Goal: Information Seeking & Learning: Learn about a topic

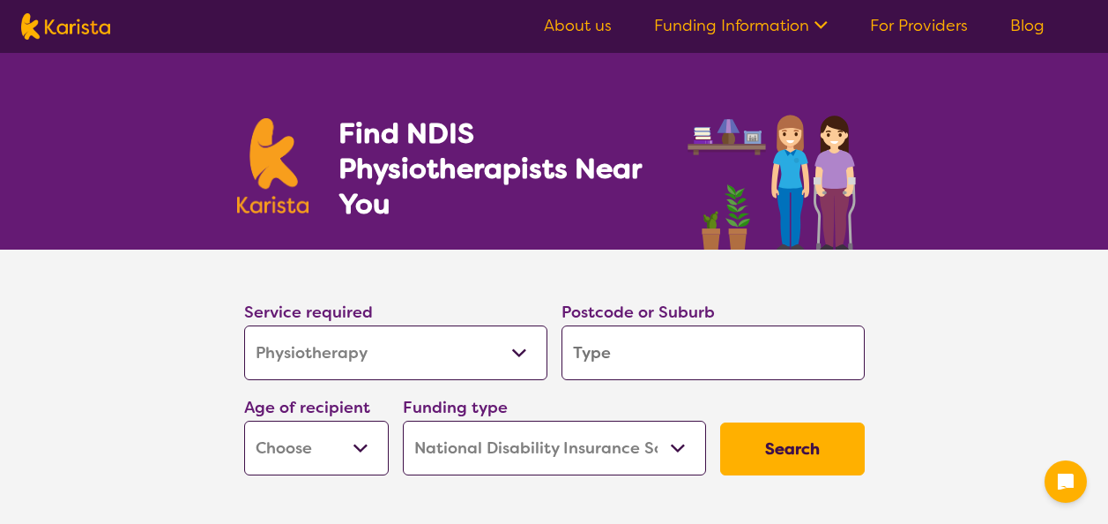
select select "Physiotherapy"
select select "NDIS"
select select "Physiotherapy"
select select "NDIS"
click at [511, 347] on select "Allied Health Assistant Assessment ([MEDICAL_DATA] or [MEDICAL_DATA]) Behaviour…" at bounding box center [395, 352] width 303 height 55
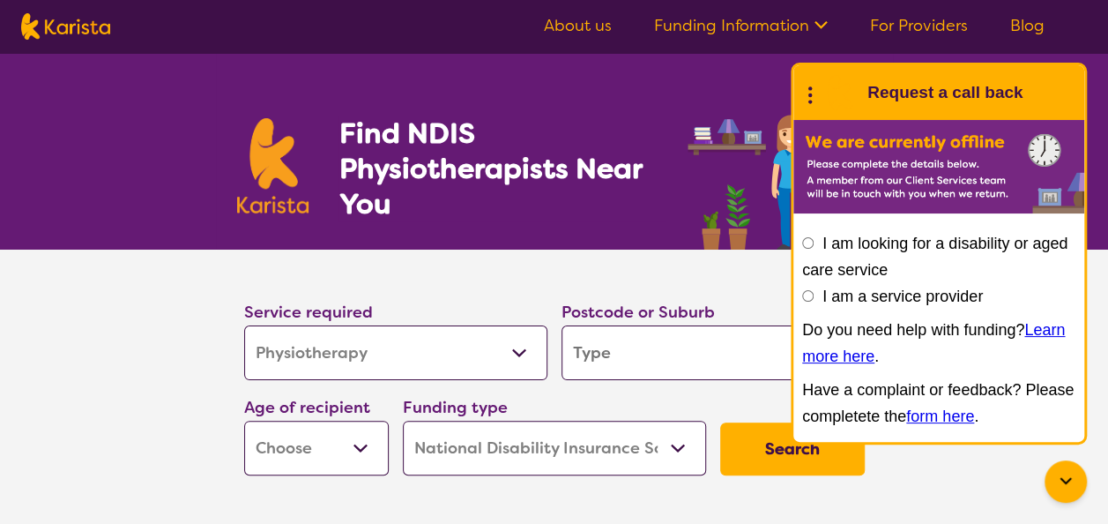
select select "Exercise physiology"
click at [244, 325] on select "Allied Health Assistant Assessment ([MEDICAL_DATA] or [MEDICAL_DATA]) Behaviour…" at bounding box center [395, 352] width 303 height 55
select select "Exercise physiology"
click at [815, 247] on div "I am looking for a disability or aged care service I am a service provider Do y…" at bounding box center [938, 329] width 273 height 199
click at [809, 240] on input "I am looking for a disability or aged care service" at bounding box center [807, 242] width 11 height 11
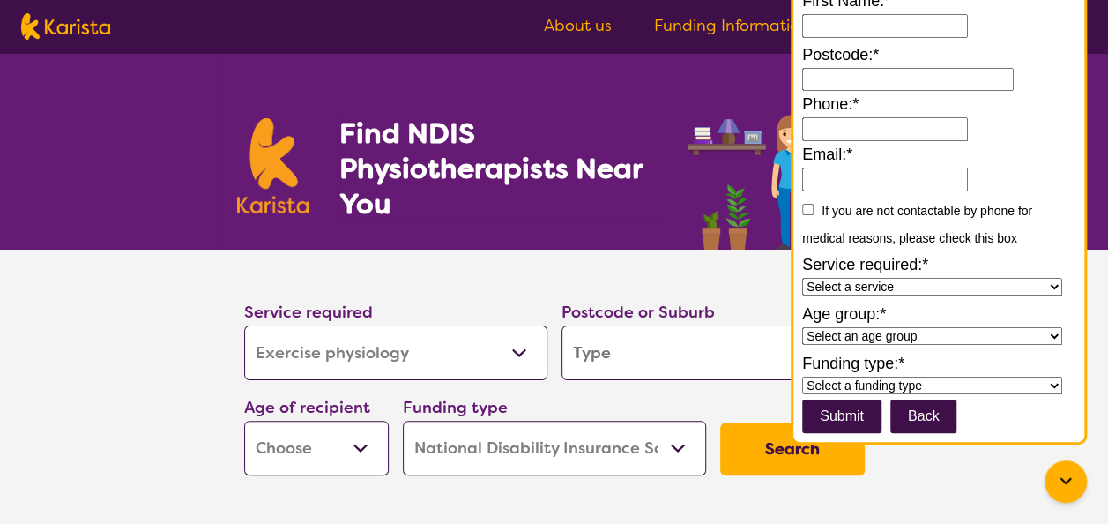
click at [857, 34] on input "First Name:*" at bounding box center [885, 26] width 166 height 24
type input "**********"
type input "5095"
type input "**********"
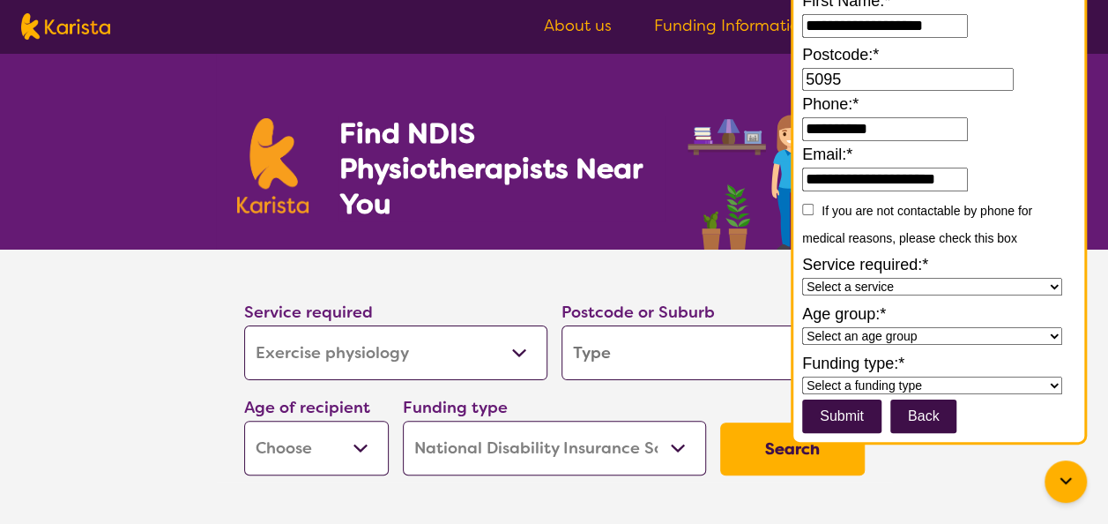
click at [884, 86] on input "5095" at bounding box center [908, 80] width 212 height 24
type input "5"
type input "2511"
click at [1048, 289] on select "Select a service Allied Health Assistant Assessment Behaviour support Counselli…" at bounding box center [932, 287] width 260 height 18
click at [802, 282] on select "Select a service Allied Health Assistant Assessment Behaviour support Counselli…" at bounding box center [932, 287] width 260 height 18
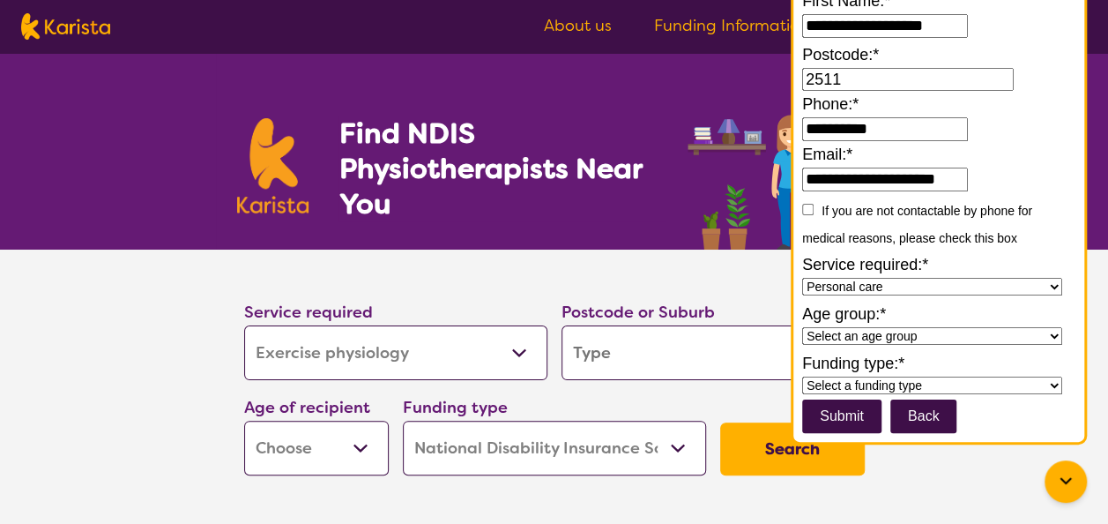
drag, startPoint x: 955, startPoint y: 205, endPoint x: 966, endPoint y: 233, distance: 30.1
click at [966, 233] on div "If you are not contactable by phone for medical reasons, please check this box" at bounding box center [938, 224] width 273 height 55
drag, startPoint x: 966, startPoint y: 233, endPoint x: 1060, endPoint y: 296, distance: 113.7
click at [1060, 296] on form "**********" at bounding box center [938, 210] width 273 height 445
drag, startPoint x: 1060, startPoint y: 296, endPoint x: 1048, endPoint y: 289, distance: 13.5
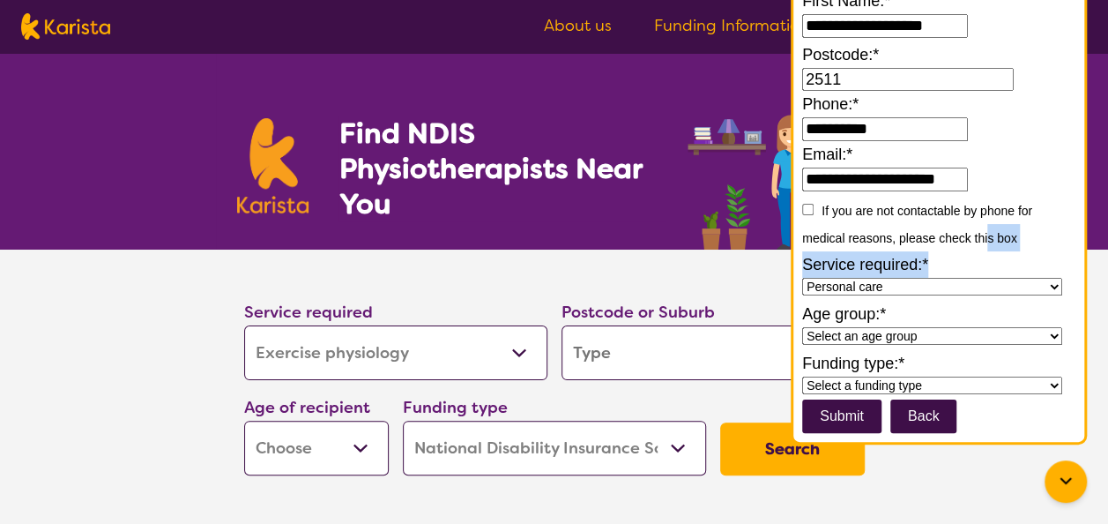
click at [1048, 289] on select "Select a service Allied Health Assistant Assessment Behaviour support Counselli…" at bounding box center [932, 287] width 260 height 18
select select "Exercise physiology"
click at [802, 282] on select "Select a service Allied Health Assistant Assessment Behaviour support Counselli…" at bounding box center [932, 287] width 260 height 18
click at [1051, 339] on select "Select an age group Early Childhood (0-9) Child (10-11) Adolescent (12-17) Adul…" at bounding box center [932, 336] width 260 height 18
select select "Child"
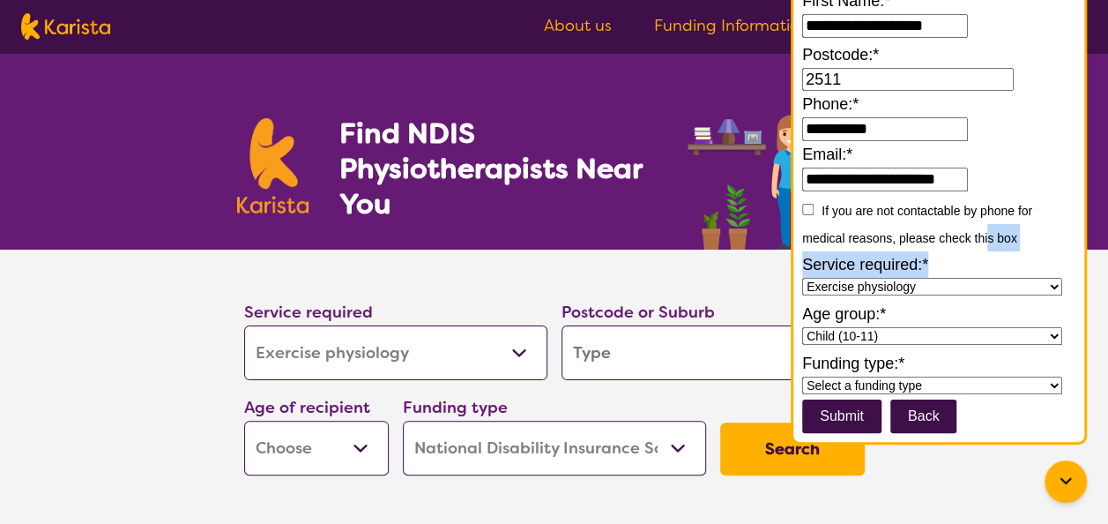
click at [802, 330] on select "Select an age group Early Childhood (0-9) Child (10-11) Adolescent (12-17) Adul…" at bounding box center [932, 336] width 260 height 18
click at [1049, 386] on select "Select a funding type NDIS - National Disability Insurance Scheme HCP - Home Ca…" at bounding box center [932, 386] width 260 height 18
select select "National Disability Insurance Scheme (NDIS)"
click at [802, 377] on select "Select a funding type NDIS - National Disability Insurance Scheme HCP - Home Ca…" at bounding box center [932, 386] width 260 height 18
click at [952, 423] on button "Back" at bounding box center [924, 416] width 67 height 34
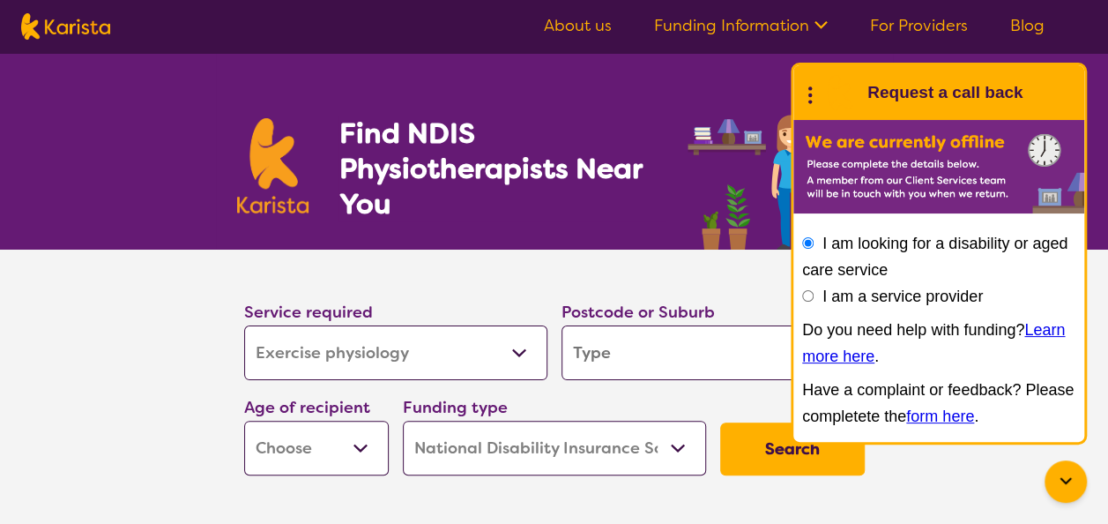
click at [695, 108] on img at bounding box center [777, 172] width 189 height 154
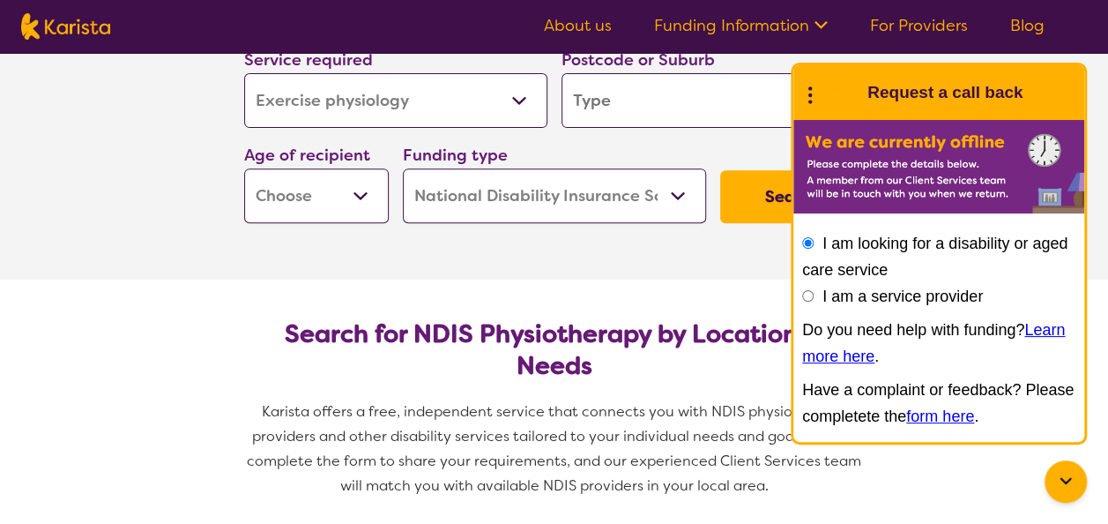
scroll to position [256, 0]
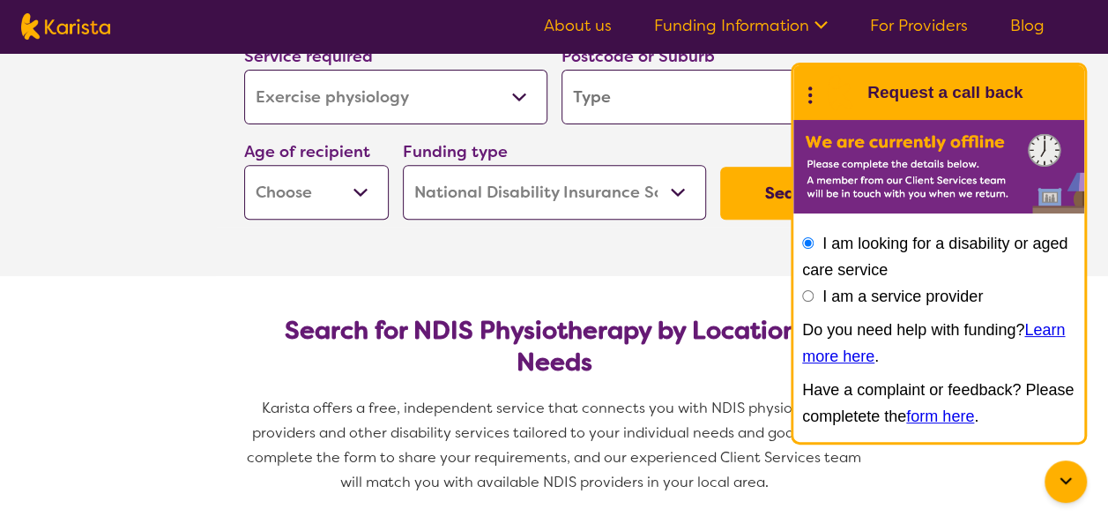
click at [668, 85] on input "search" at bounding box center [713, 97] width 303 height 55
click at [811, 85] on icon at bounding box center [810, 92] width 23 height 27
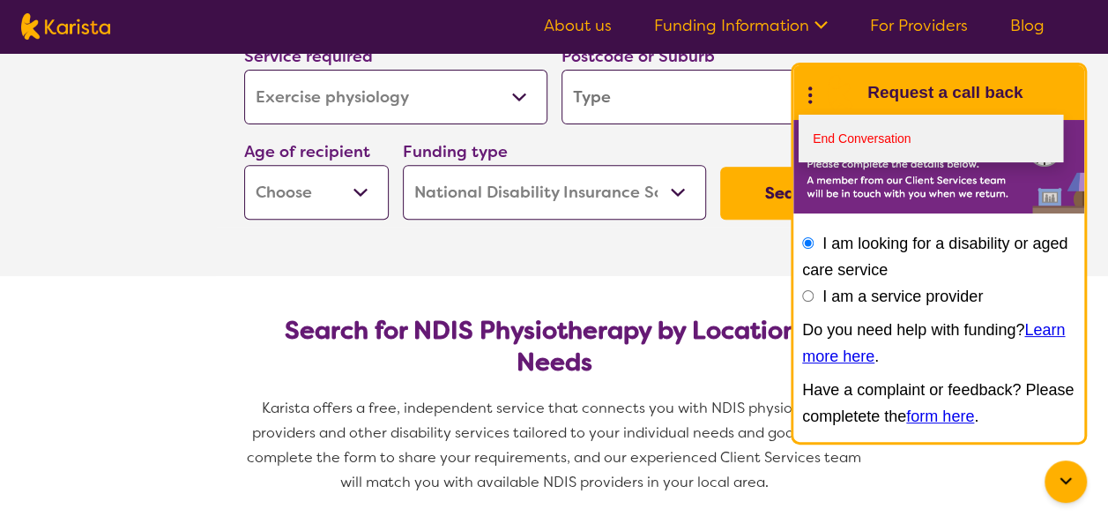
click at [843, 127] on link "End Conversation" at bounding box center [931, 139] width 265 height 48
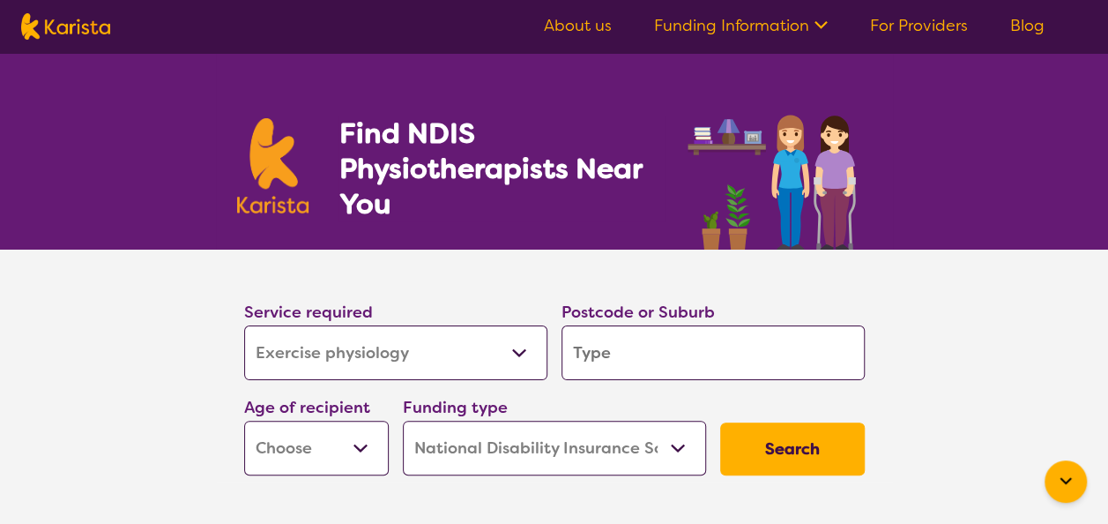
click at [628, 362] on input "search" at bounding box center [713, 352] width 303 height 55
type input "2"
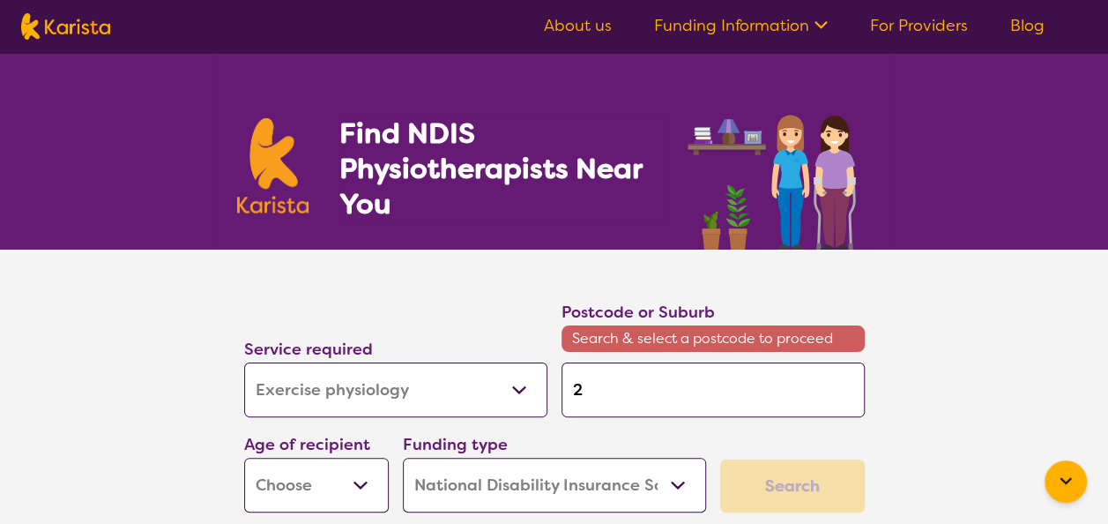
type input "25"
type input "251"
type input "2511"
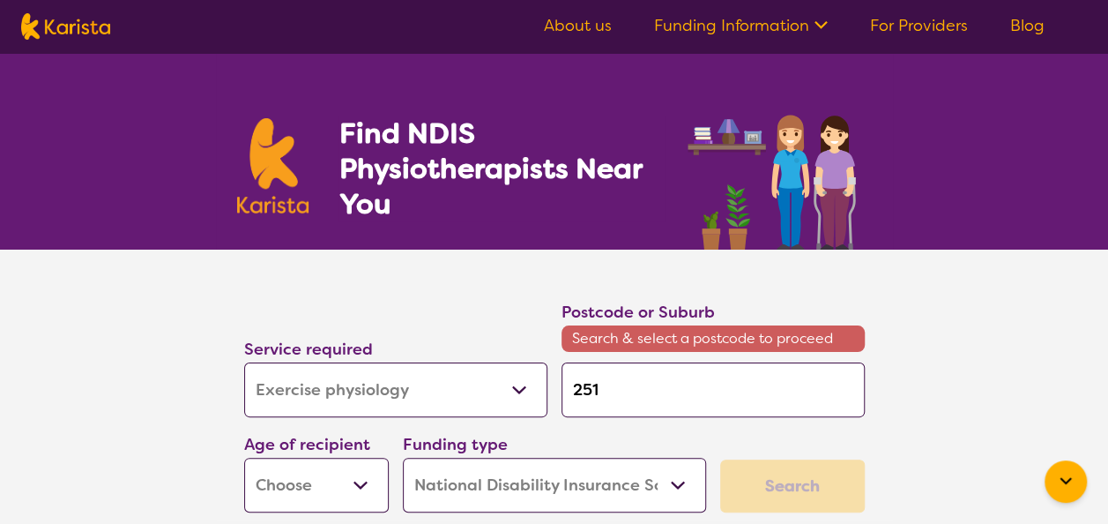
type input "2511"
click at [639, 388] on input "2511" at bounding box center [713, 389] width 303 height 55
type input "251"
type input "25"
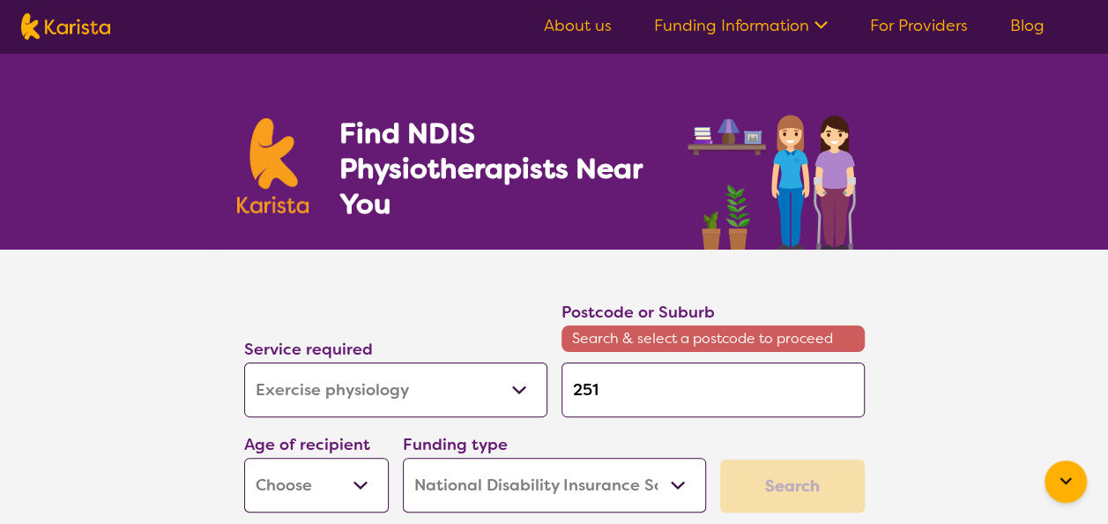
type input "25"
type input "2"
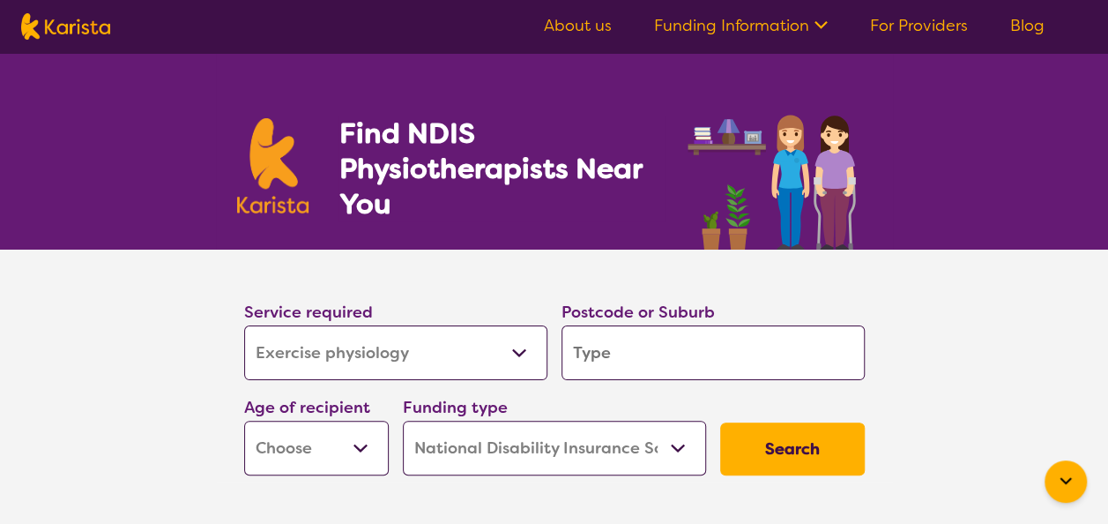
type input "k"
type input "ke"
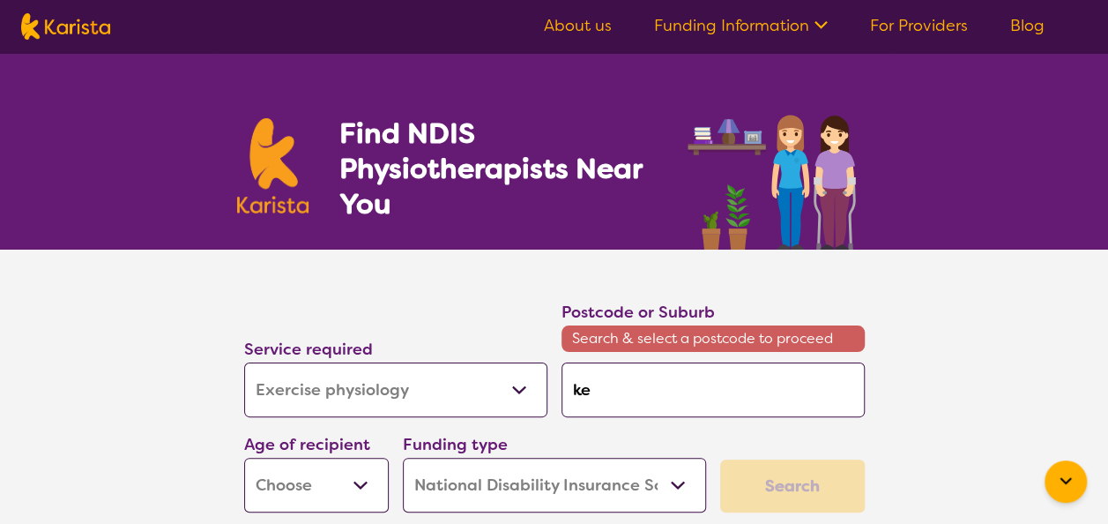
type input "kel"
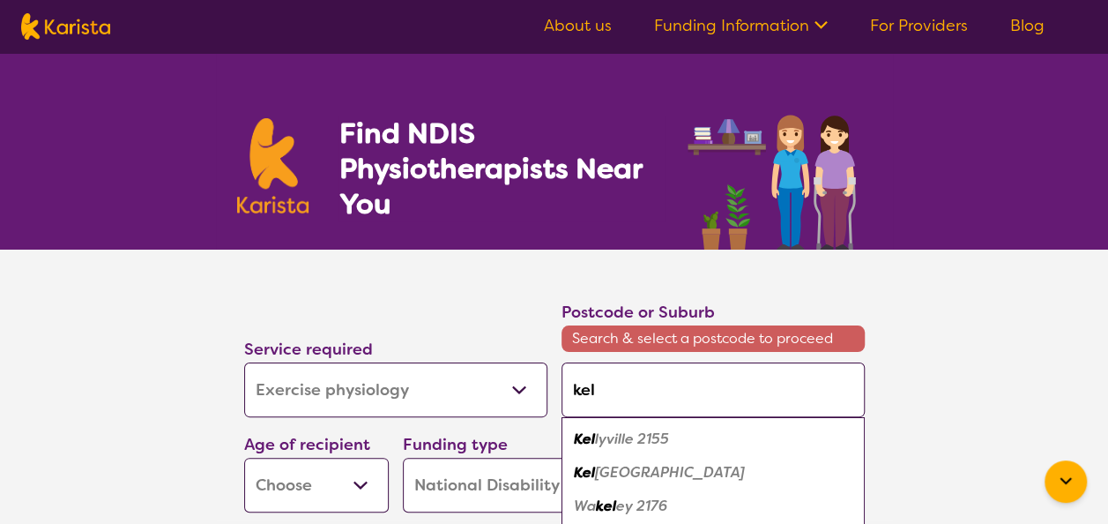
click at [615, 439] on em "lyville 2155" at bounding box center [632, 438] width 74 height 19
type input "2155"
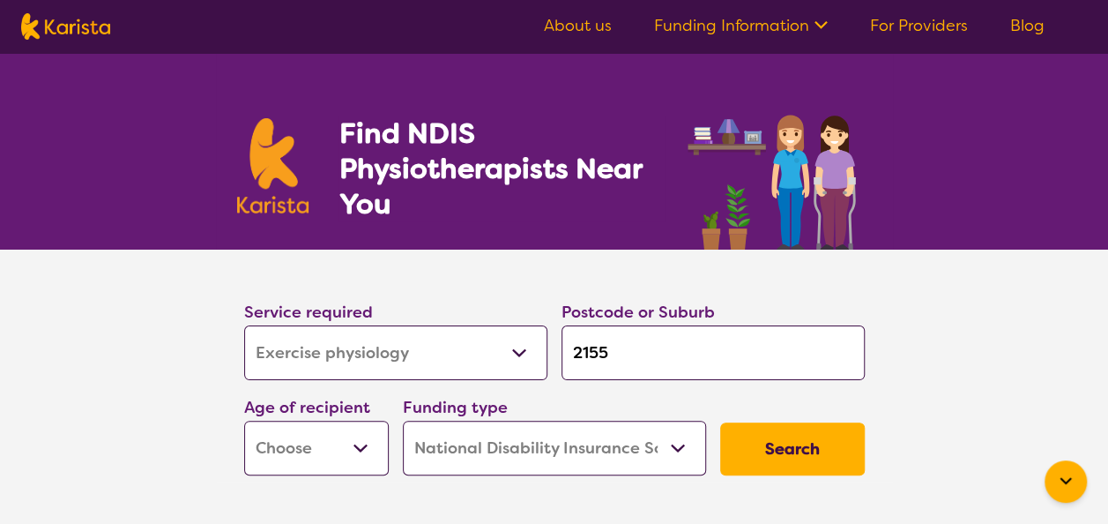
click at [641, 358] on input "2155" at bounding box center [713, 352] width 303 height 55
type input "215"
type input "21"
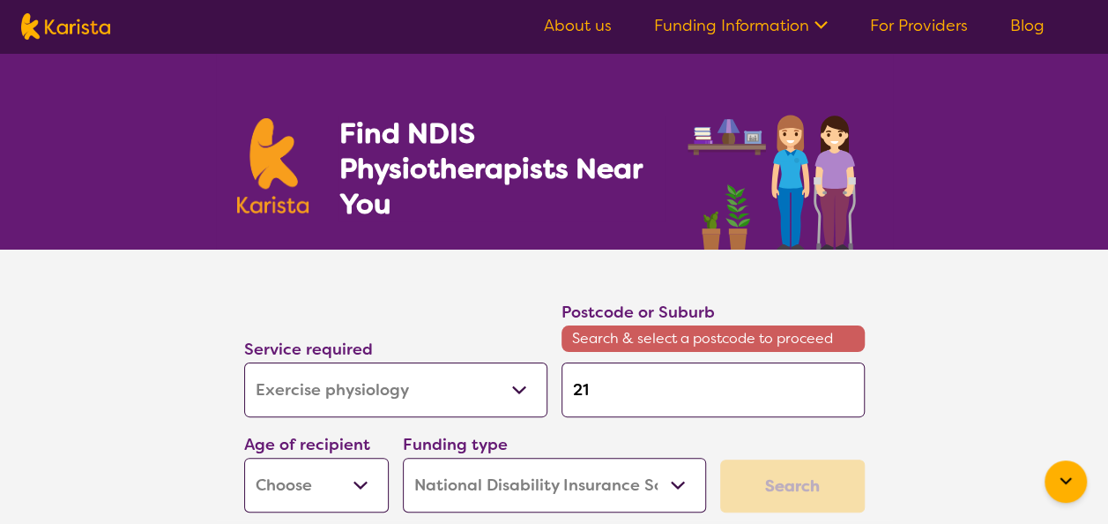
type input "2"
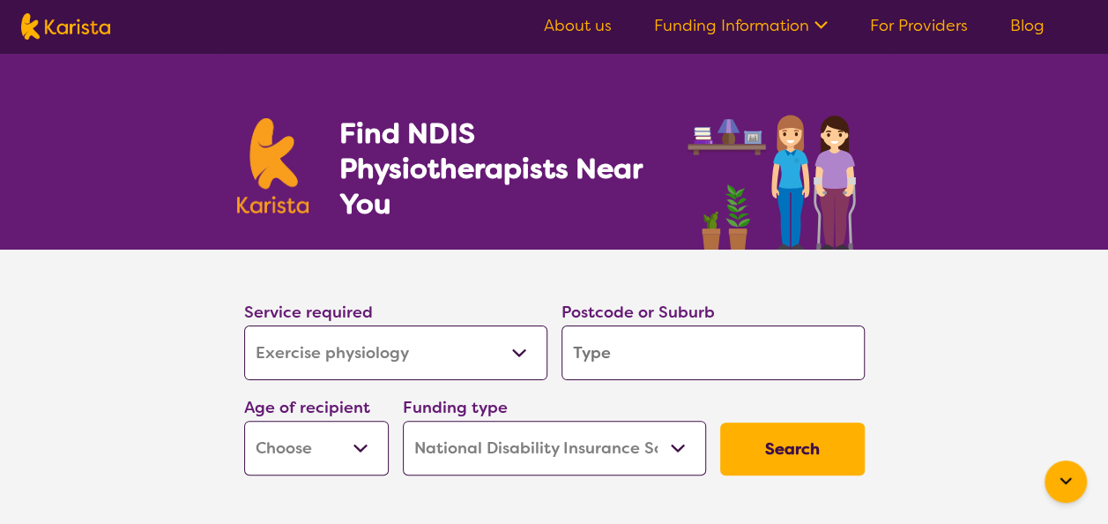
type input "k"
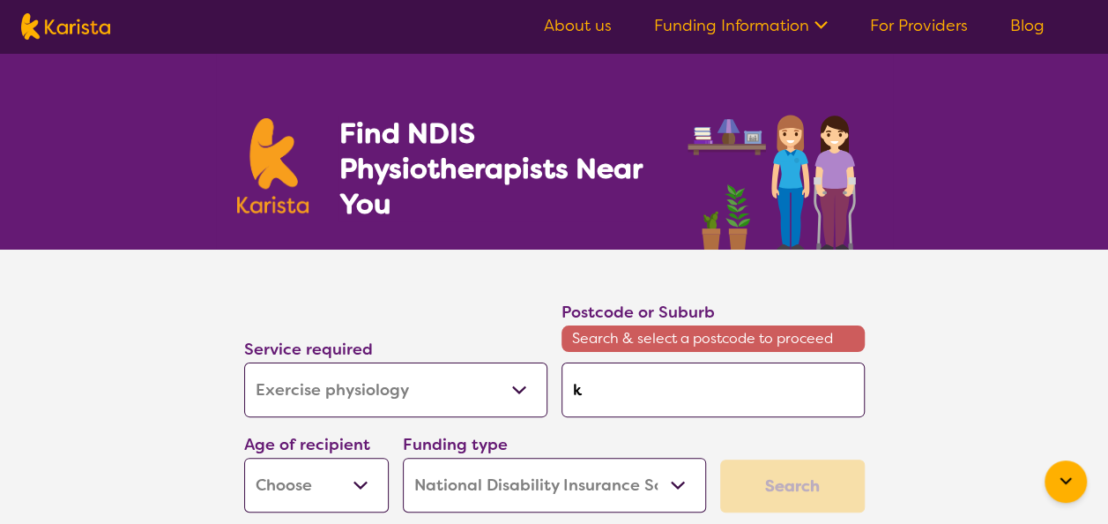
type input "ke"
type input "kel"
type input "kell"
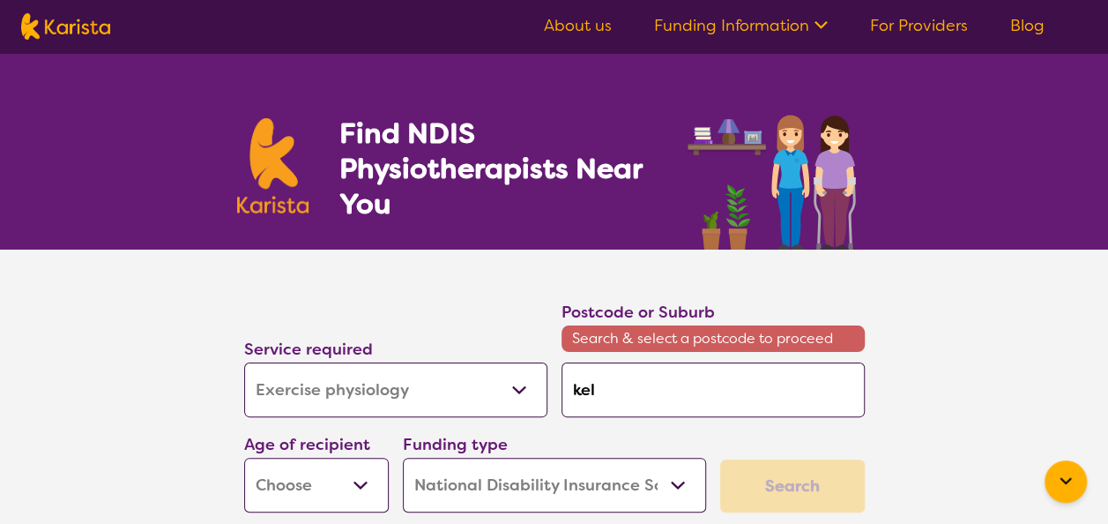
type input "kell"
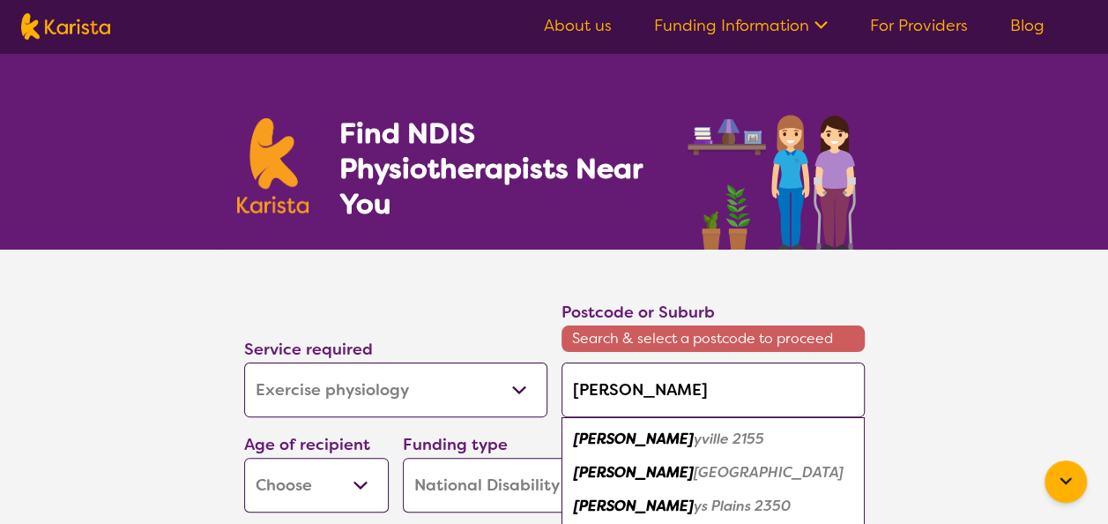
click at [670, 444] on div "Kell yville 2155" at bounding box center [714, 439] width 286 height 34
type input "2155"
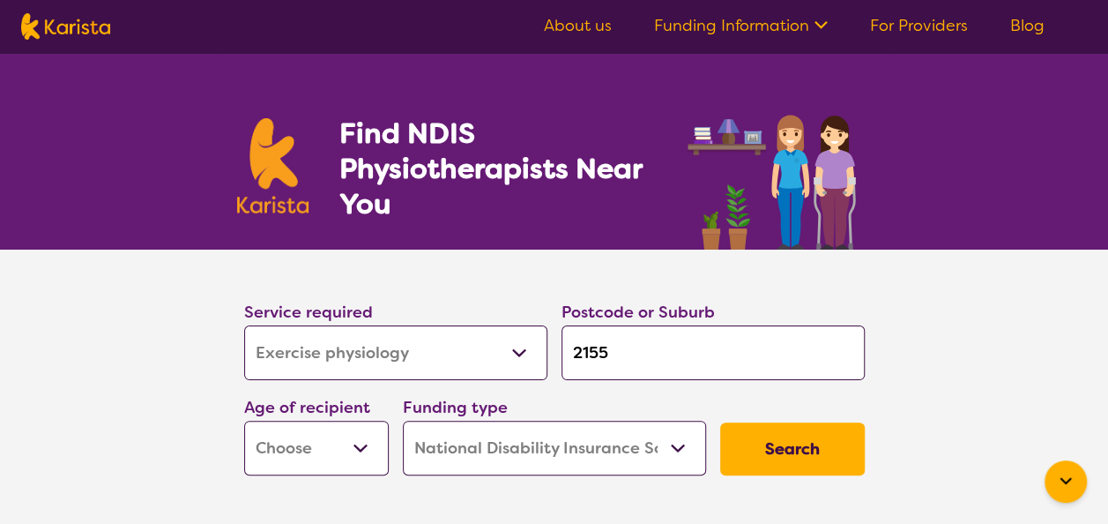
click at [368, 436] on select "Early Childhood - 0 to 9 Child - 10 to 11 Adolescent - 12 to 17 Adult - 18 to 6…" at bounding box center [316, 448] width 145 height 55
select select "CH"
click at [244, 421] on select "Early Childhood - 0 to 9 Child - 10 to 11 Adolescent - 12 to 17 Adult - 18 to 6…" at bounding box center [316, 448] width 145 height 55
select select "CH"
click at [687, 439] on select "Home Care Package (HCP) National Disability Insurance Scheme (NDIS) I don't know" at bounding box center [554, 448] width 303 height 55
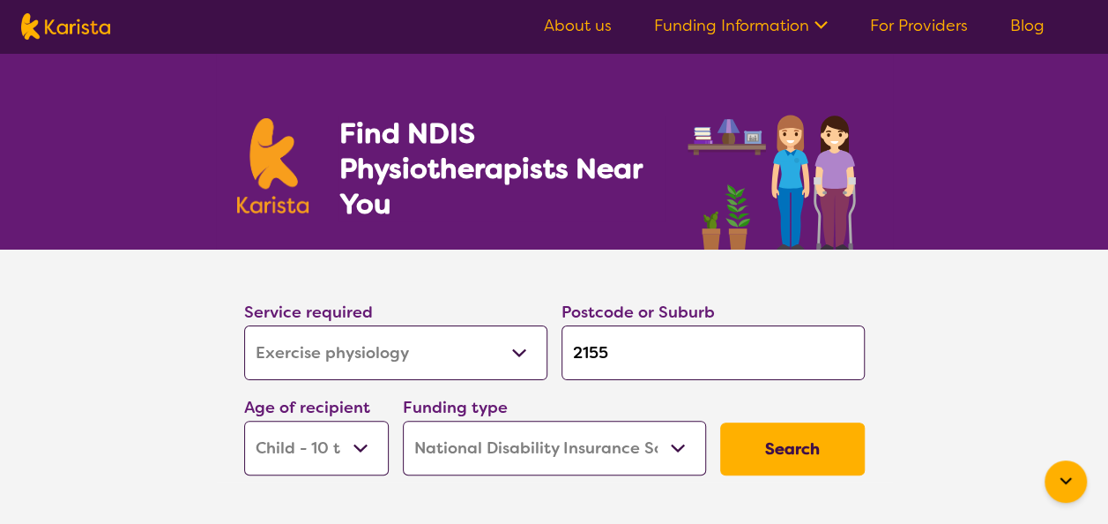
click at [403, 421] on select "Home Care Package (HCP) National Disability Insurance Scheme (NDIS) I don't know" at bounding box center [554, 448] width 303 height 55
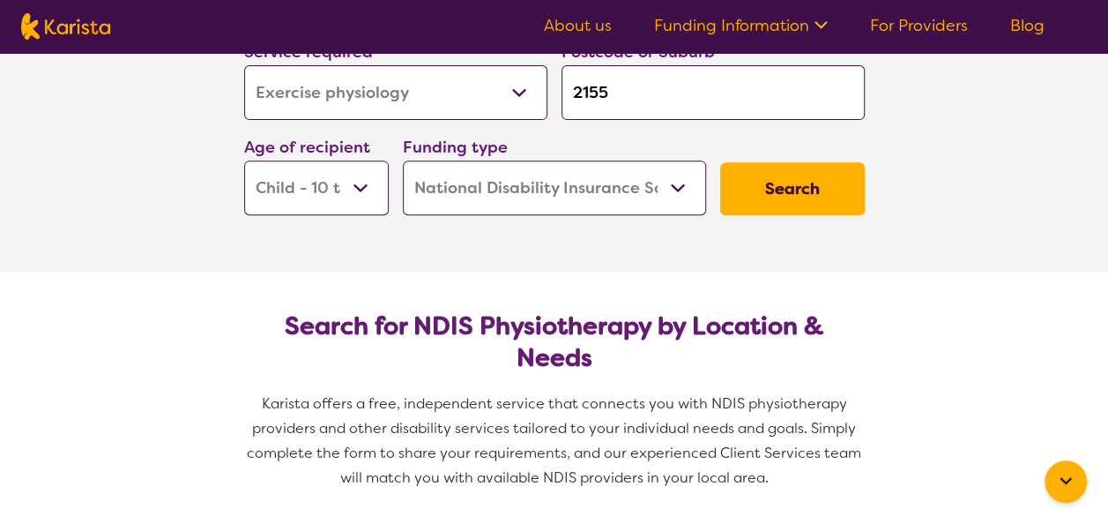
scroll to position [320, 0]
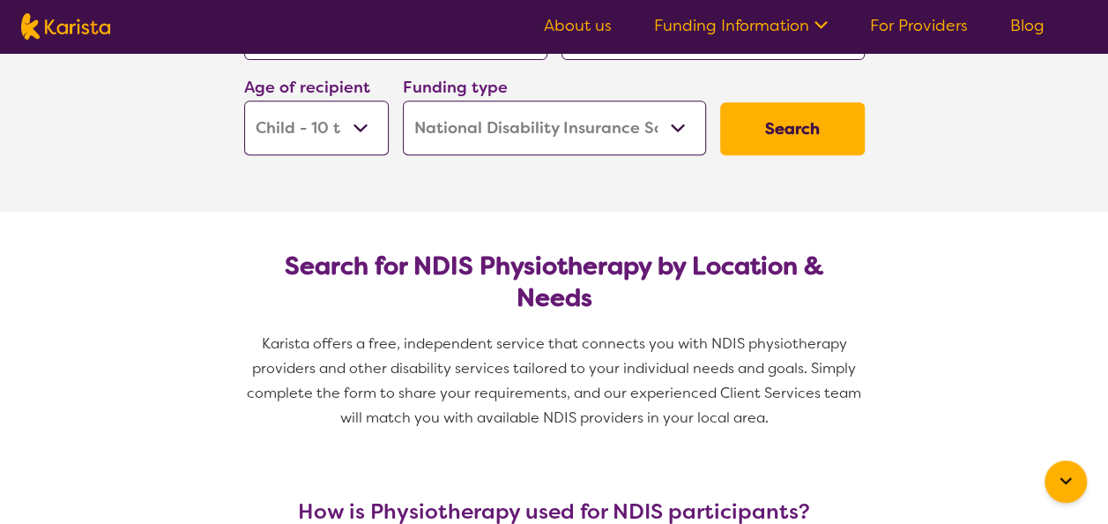
click at [787, 111] on button "Search" at bounding box center [792, 128] width 145 height 53
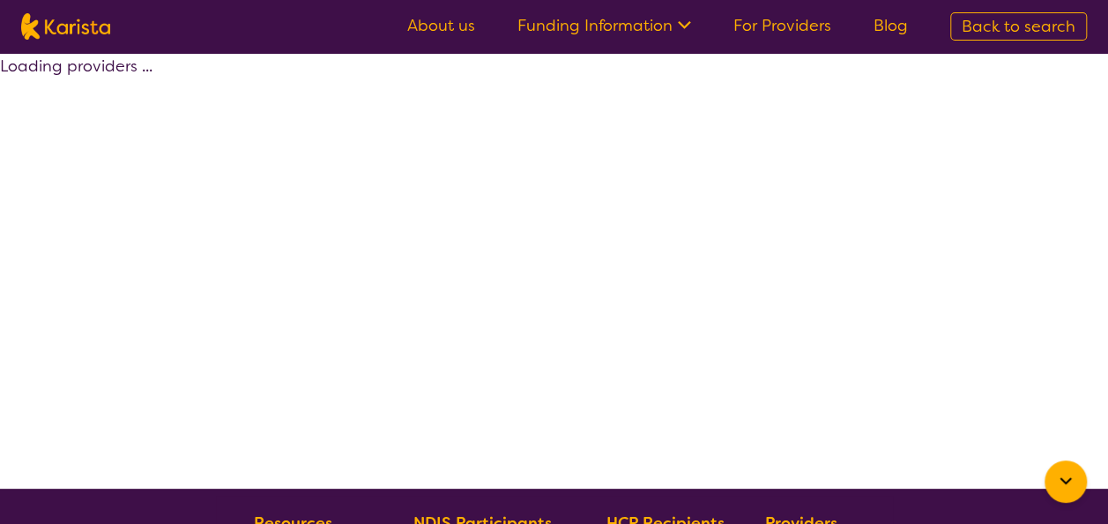
select select "by_score"
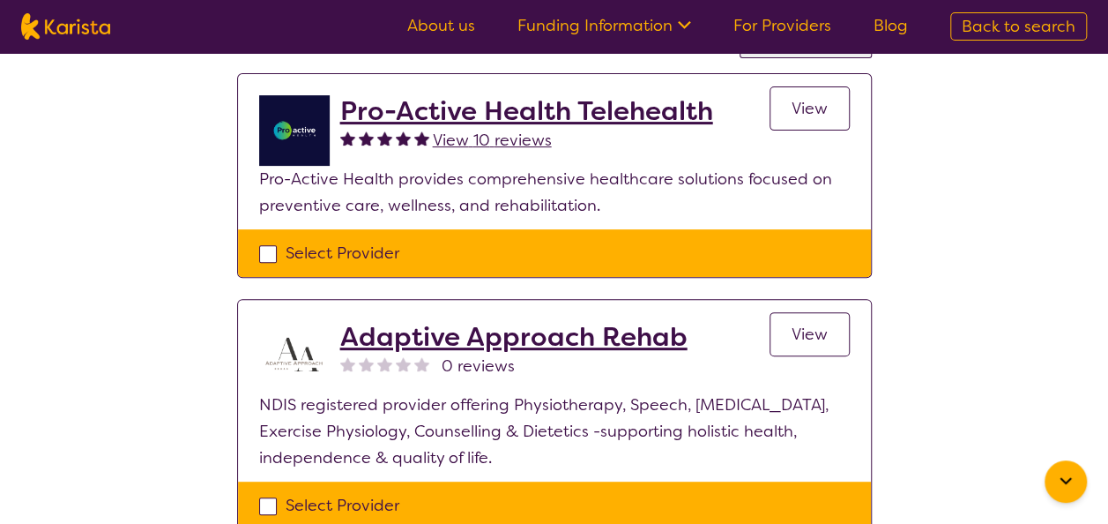
scroll to position [171, 0]
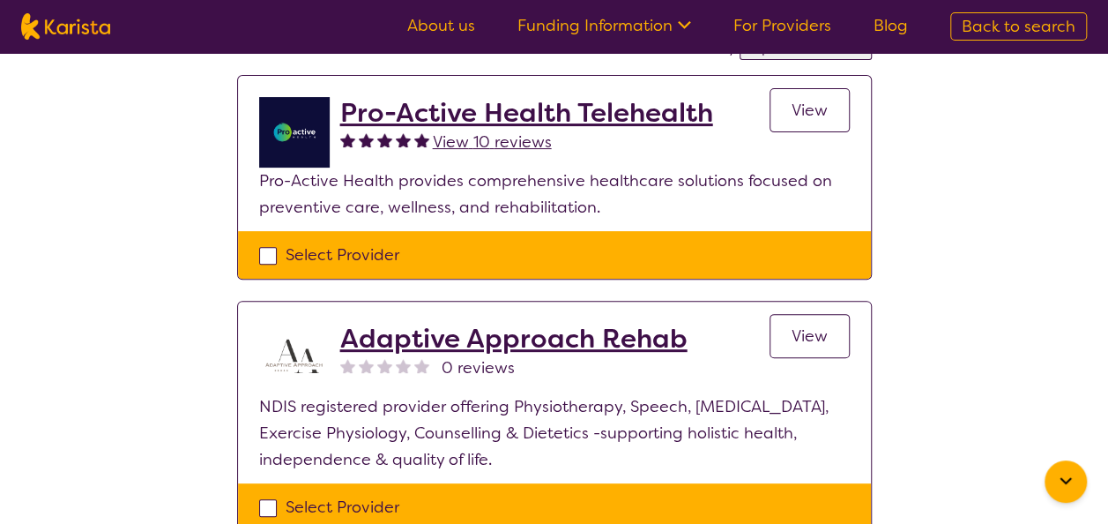
click at [820, 118] on span "View" at bounding box center [810, 110] width 36 height 21
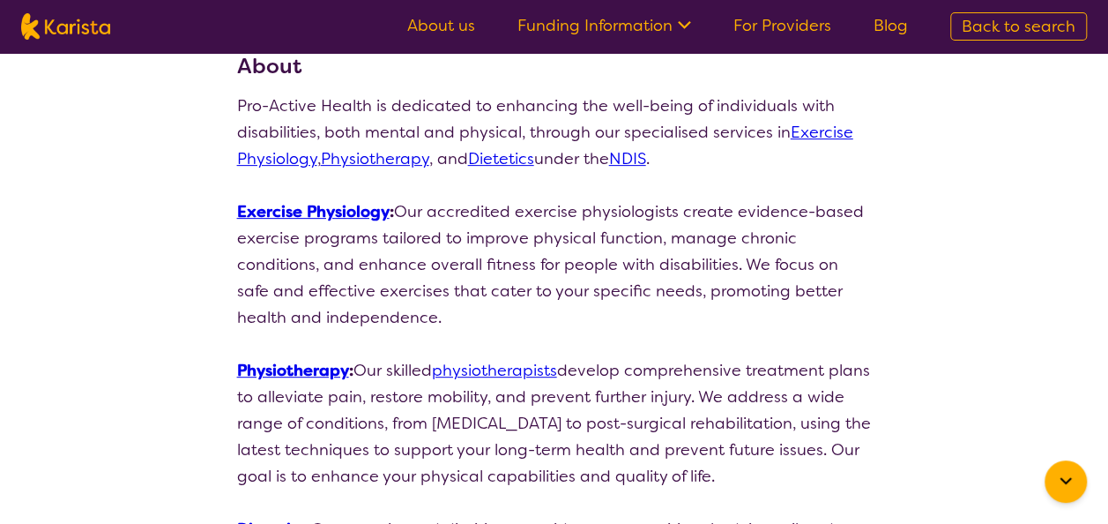
scroll to position [248, 0]
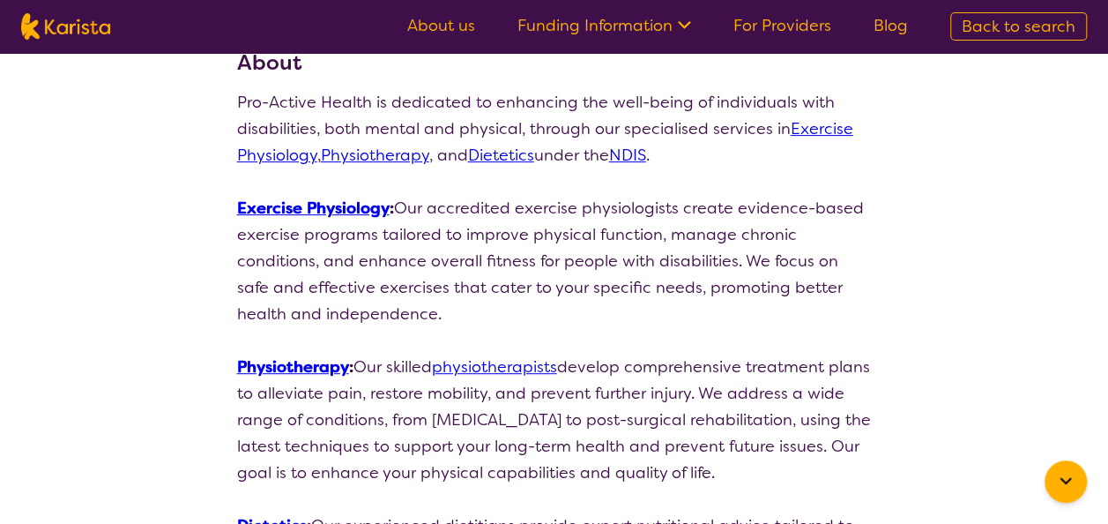
click at [815, 126] on link "Exercise Physiology" at bounding box center [545, 142] width 616 height 48
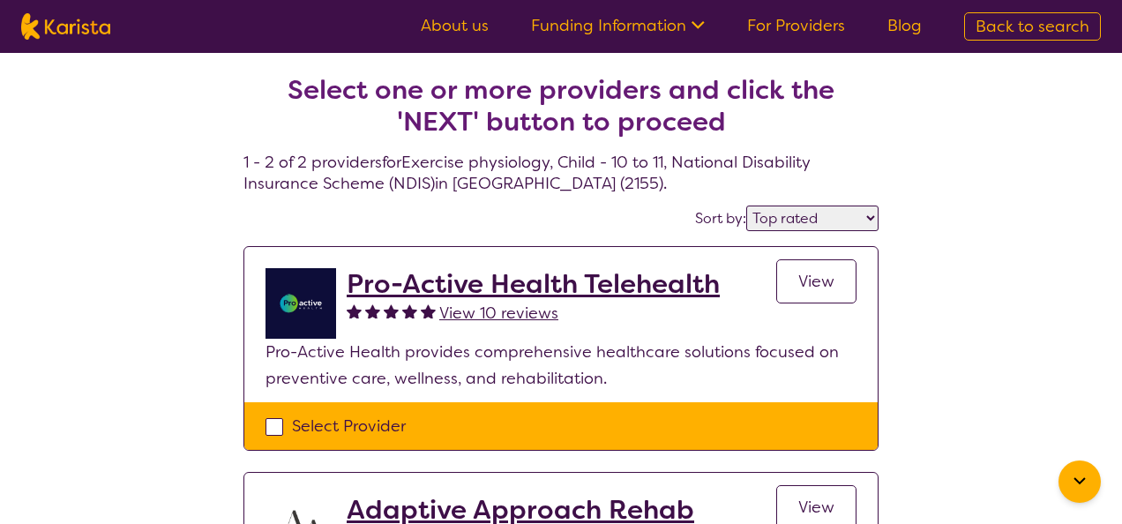
select select "Physiotherapy"
select select "CH"
select select "NDIS"
select select "Physiotherapy"
select select "CH"
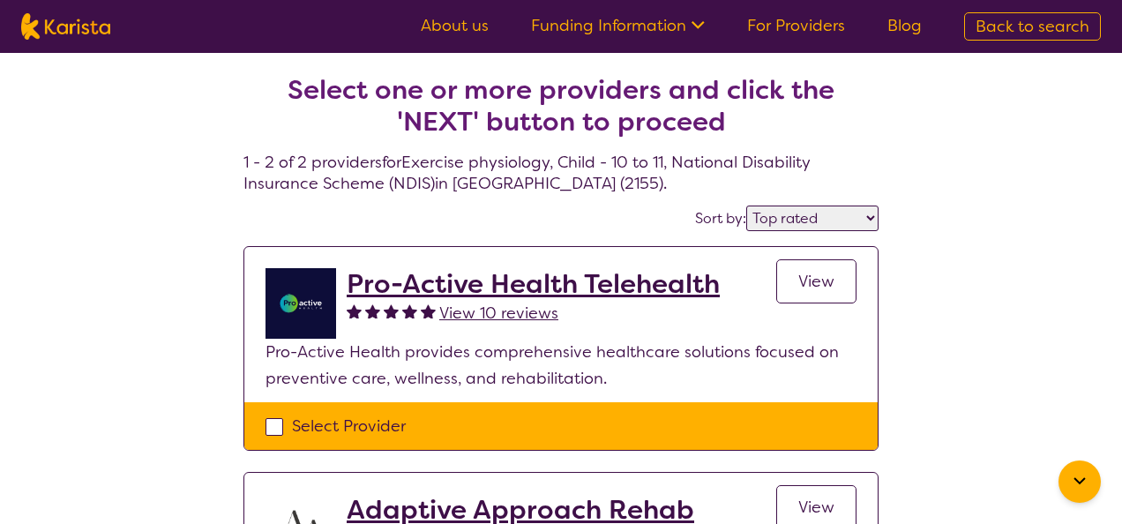
select select "NDIS"
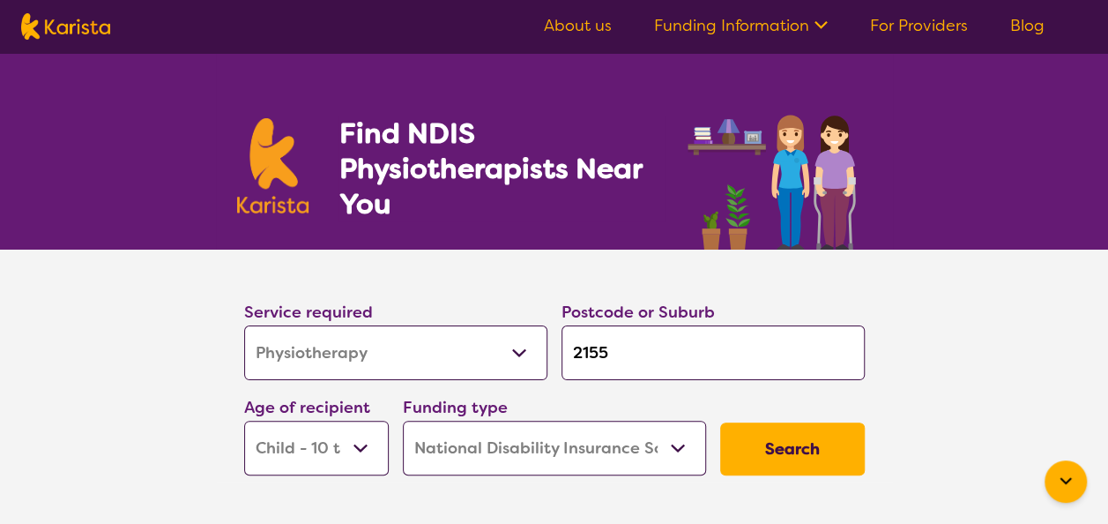
scroll to position [256, 0]
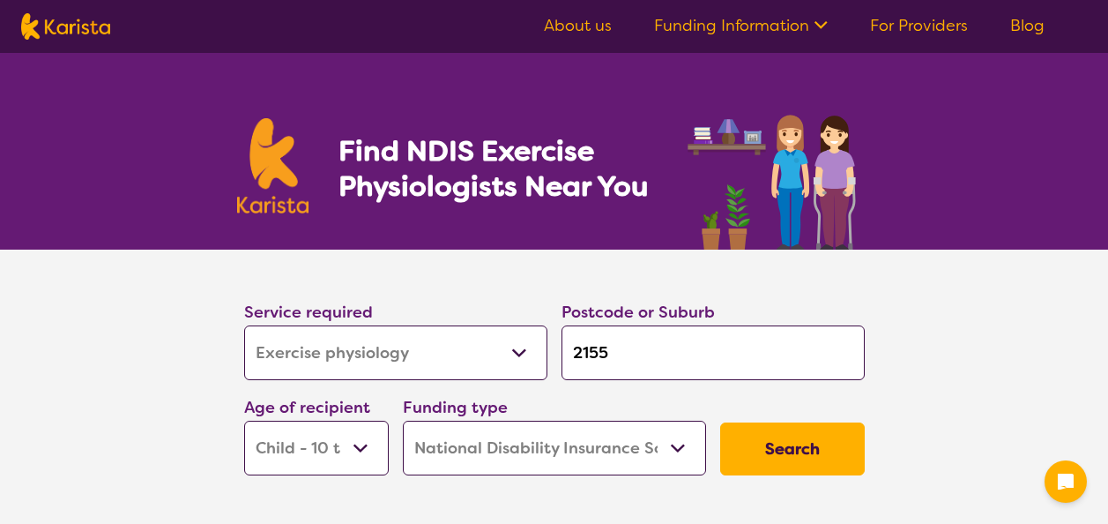
select select "Exercise physiology"
select select "CH"
select select "NDIS"
select select "Exercise physiology"
select select "CH"
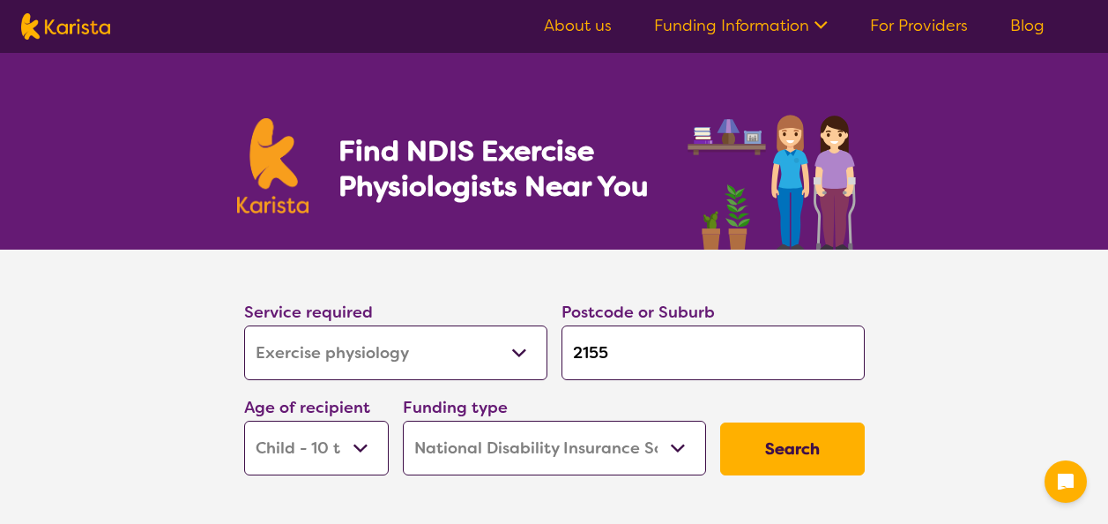
select select "NDIS"
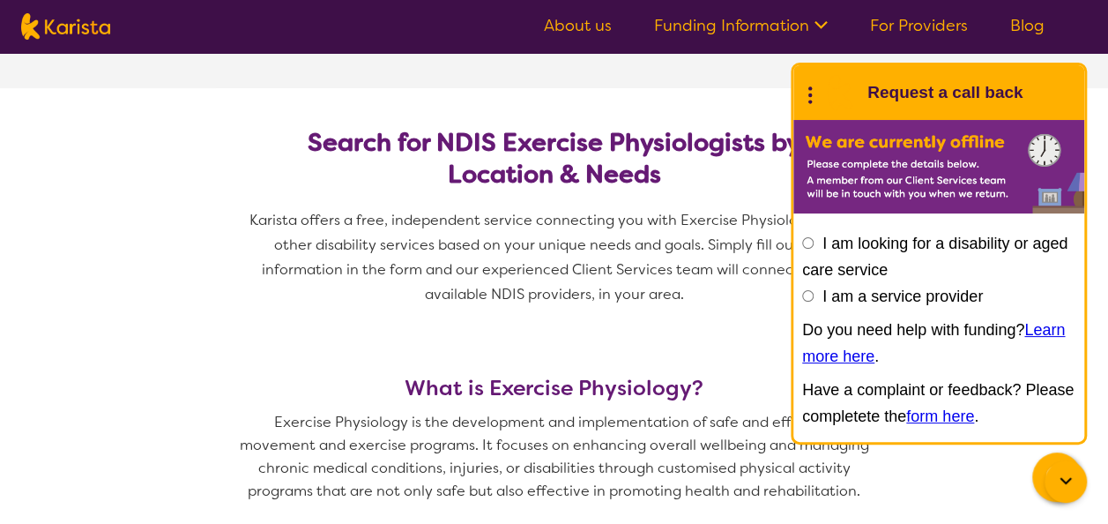
scroll to position [417, 0]
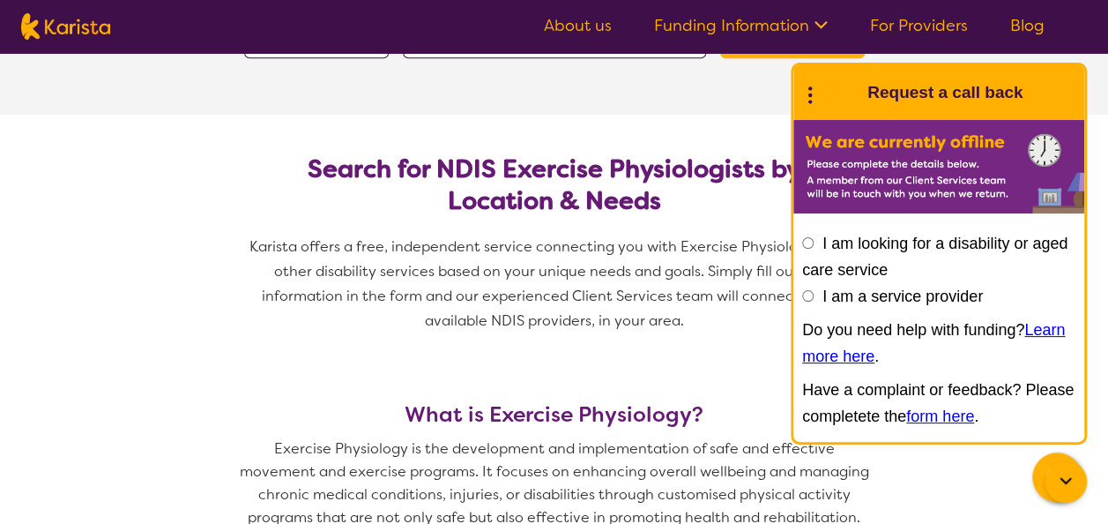
click at [679, 175] on h2 "Search for NDIS Exercise Physiologists by Location & Needs" at bounding box center [554, 184] width 593 height 63
click at [812, 98] on icon at bounding box center [810, 92] width 23 height 27
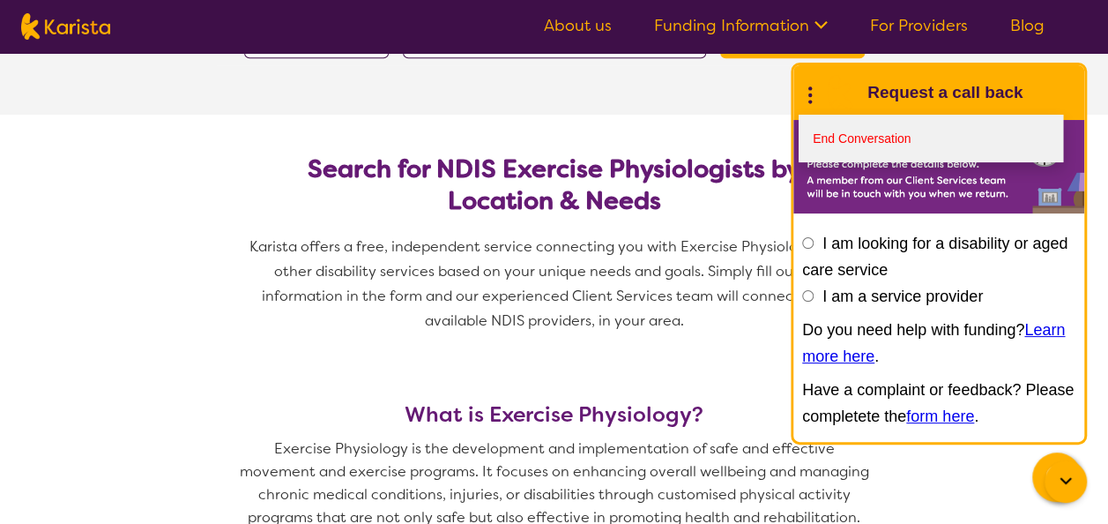
click at [834, 136] on link "End Conversation" at bounding box center [931, 139] width 265 height 48
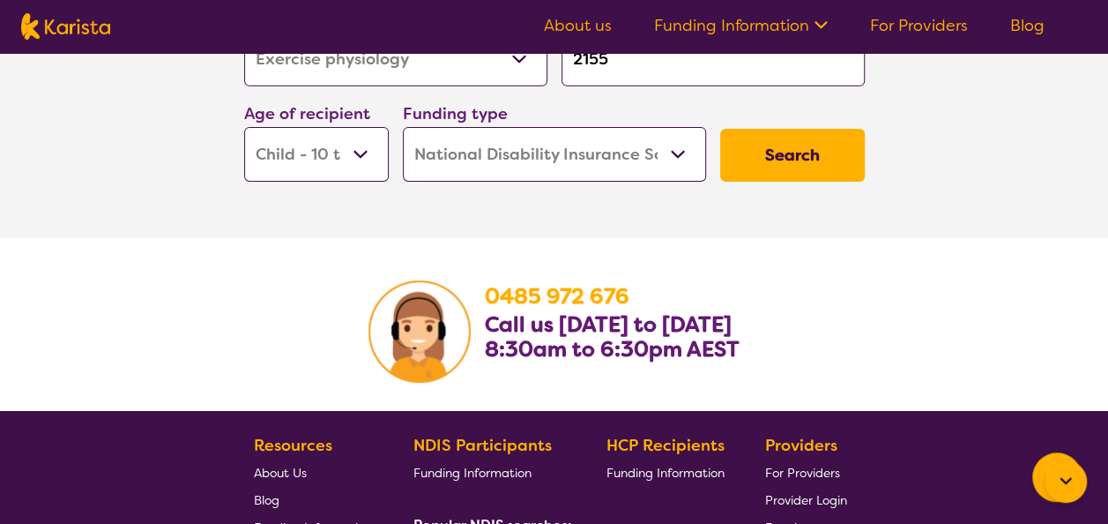
scroll to position [2782, 0]
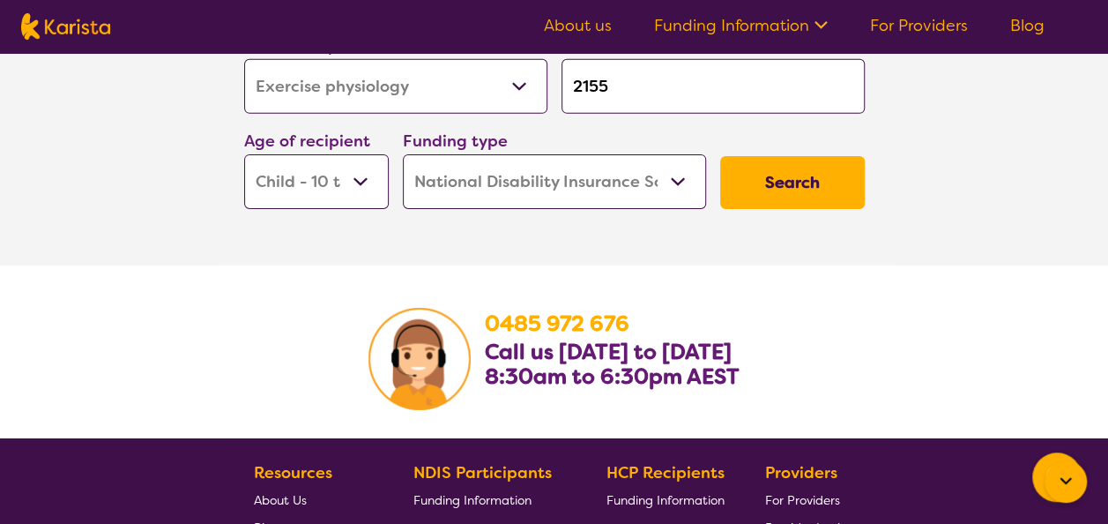
scroll to position [417, 0]
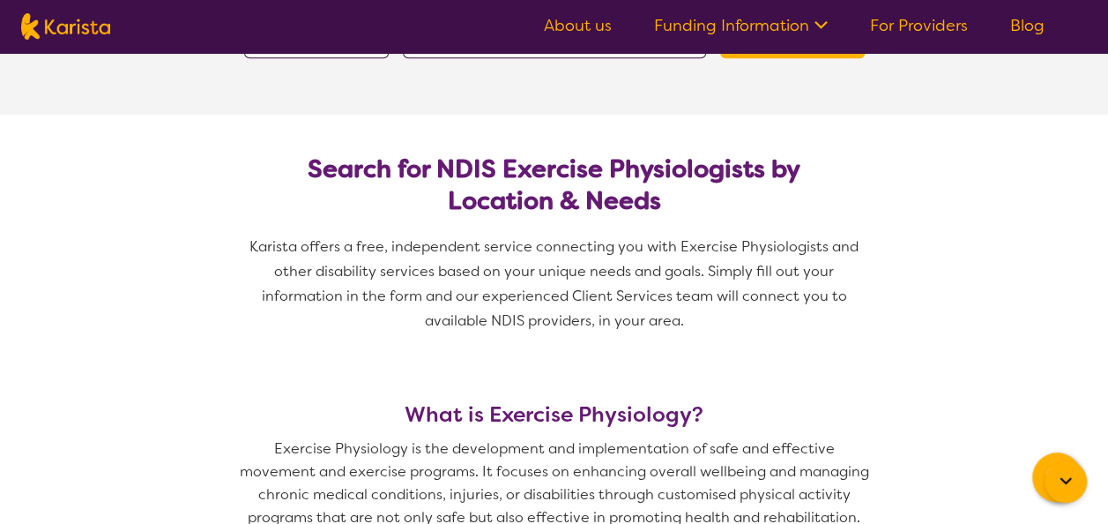
drag, startPoint x: 0, startPoint y: 0, endPoint x: 447, endPoint y: 87, distance: 455.5
